Goal: Find specific page/section: Find specific page/section

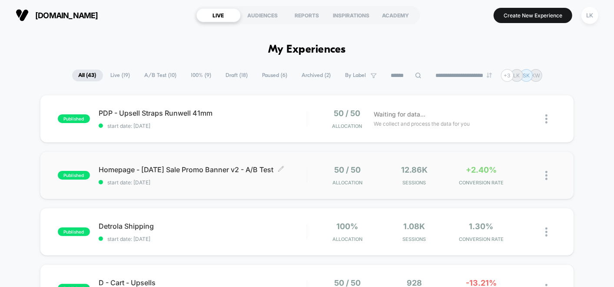
click at [239, 167] on span "Homepage - [DATE] Sale Promo Banner v2 - A/B Test Click to edit experience deta…" at bounding box center [203, 169] width 208 height 9
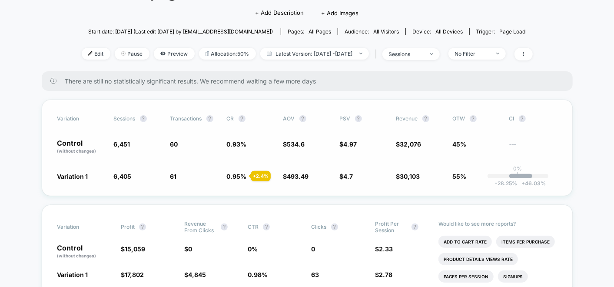
scroll to position [76, 0]
